Goal: Information Seeking & Learning: Check status

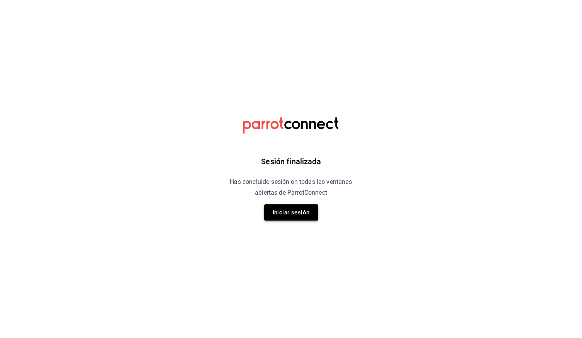
click at [295, 210] on button "Iniciar sesión" at bounding box center [291, 213] width 54 height 16
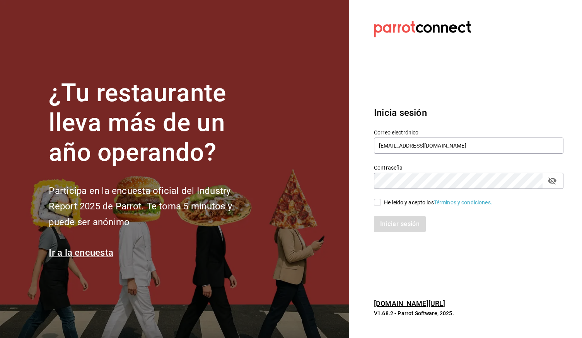
click at [375, 204] on input "He leído y acepto los Términos y condiciones." at bounding box center [377, 202] width 7 height 7
checkbox input "true"
click at [550, 182] on icon "passwordField" at bounding box center [552, 180] width 9 height 7
click at [405, 227] on button "Iniciar sesión" at bounding box center [400, 224] width 53 height 16
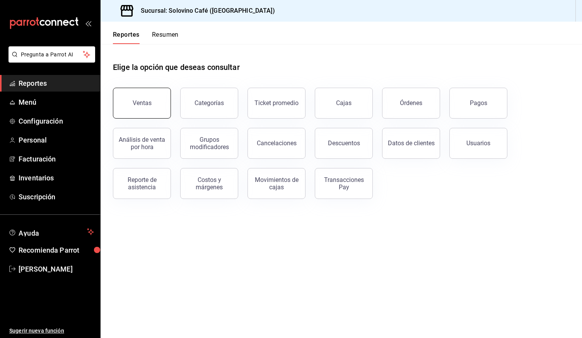
click at [146, 108] on button "Ventas" at bounding box center [142, 103] width 58 height 31
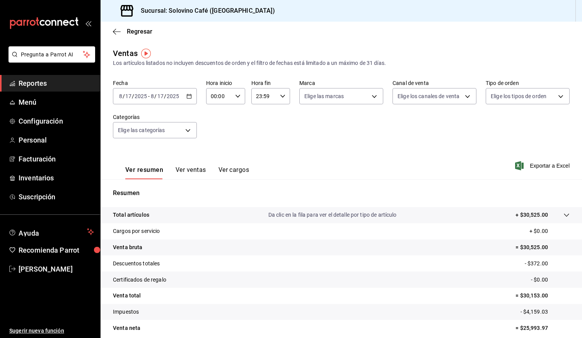
click at [193, 97] on div "2025-08-17 8 / 17 / 2025 - 2025-08-17 8 / 17 / 2025" at bounding box center [155, 96] width 84 height 16
click at [128, 119] on span "Hoy" at bounding box center [149, 120] width 60 height 8
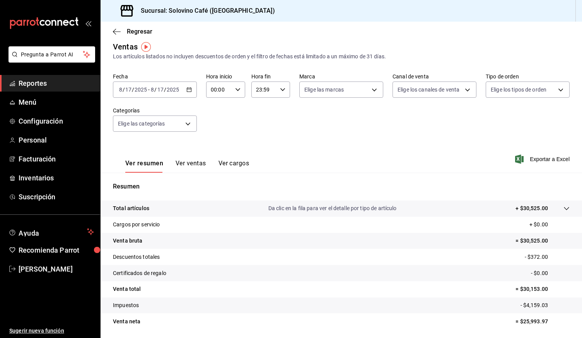
scroll to position [10, 0]
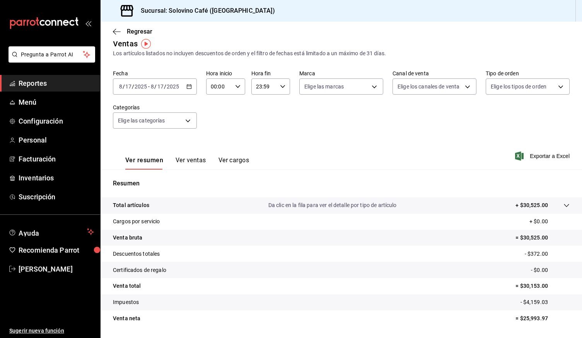
click at [194, 161] on button "Ver ventas" at bounding box center [191, 163] width 31 height 13
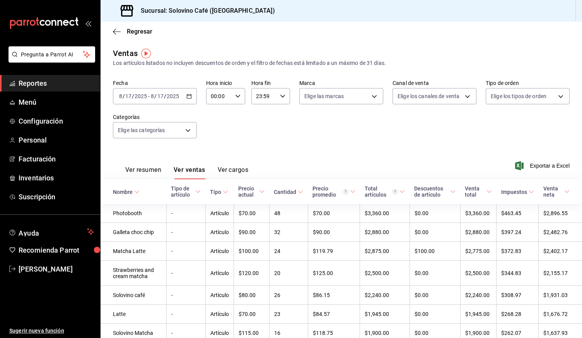
click at [191, 95] on \(Stroke\) "button" at bounding box center [189, 95] width 4 height 0
click at [130, 135] on span "Ayer" at bounding box center [149, 137] width 60 height 8
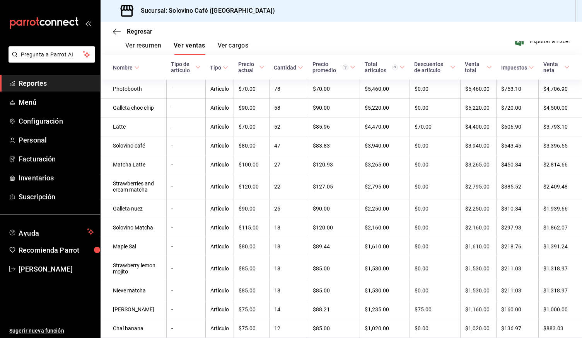
scroll to position [119, 0]
